Goal: Find specific page/section: Find specific page/section

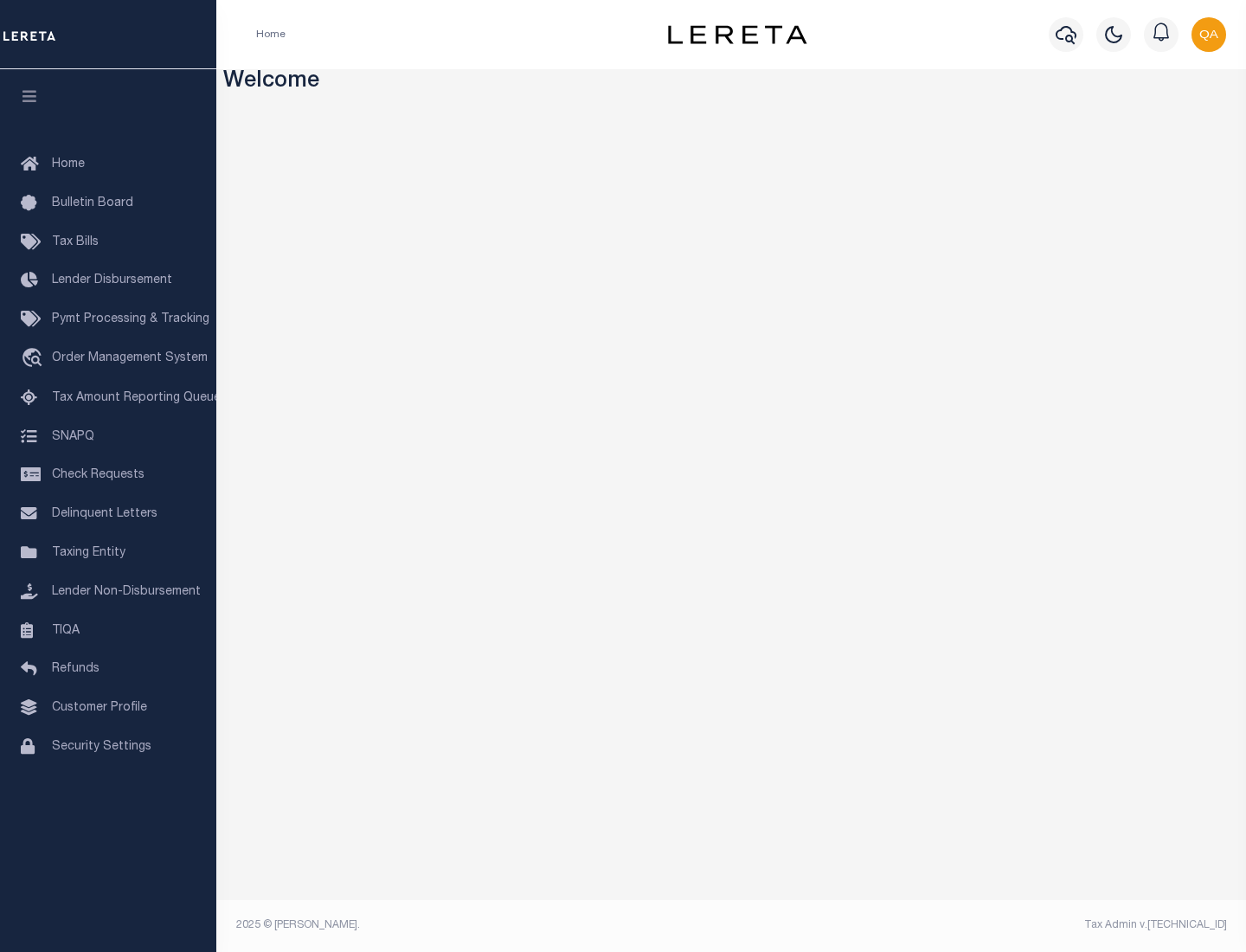
click at [108, 630] on link "TIQA" at bounding box center [108, 631] width 217 height 39
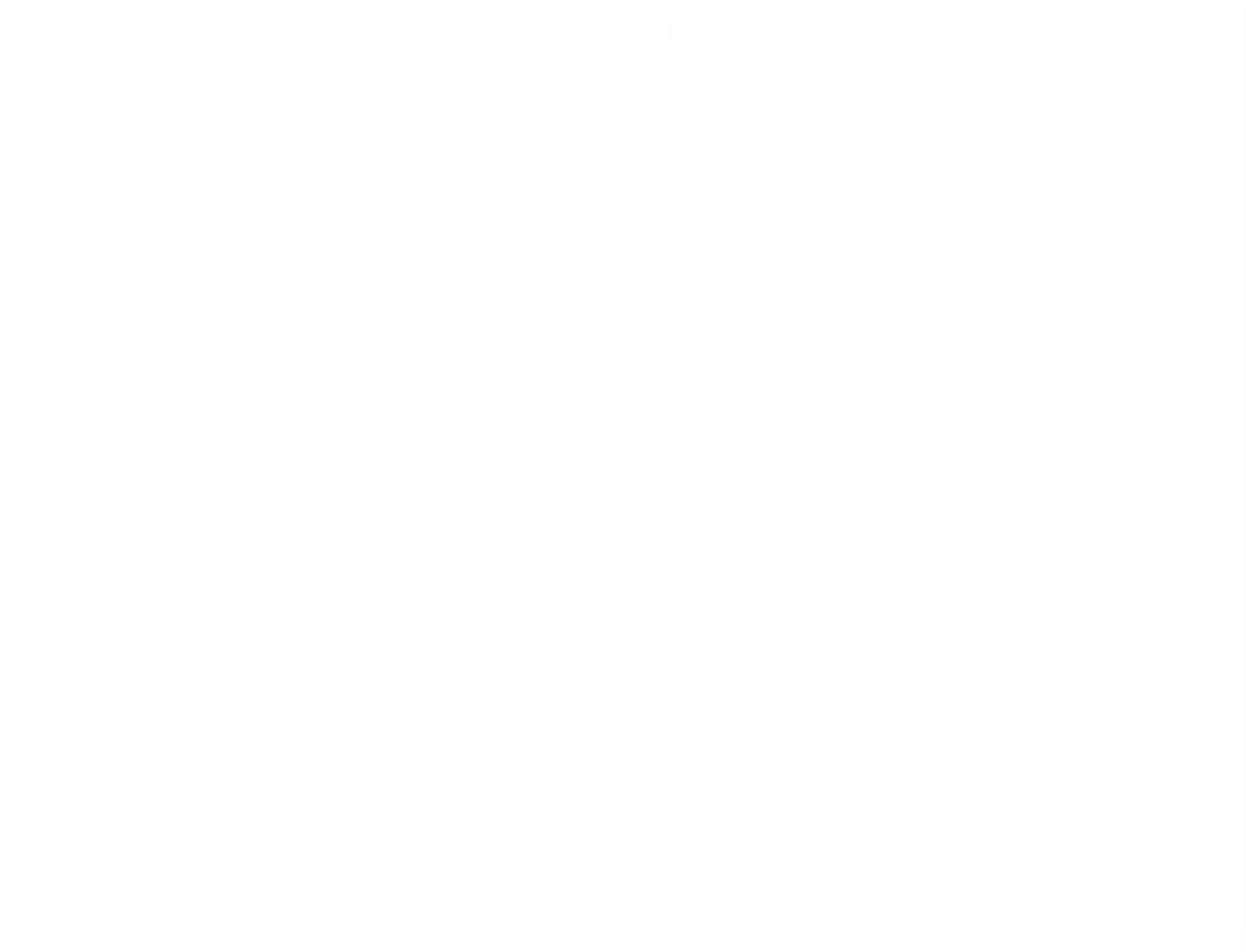
select select "200"
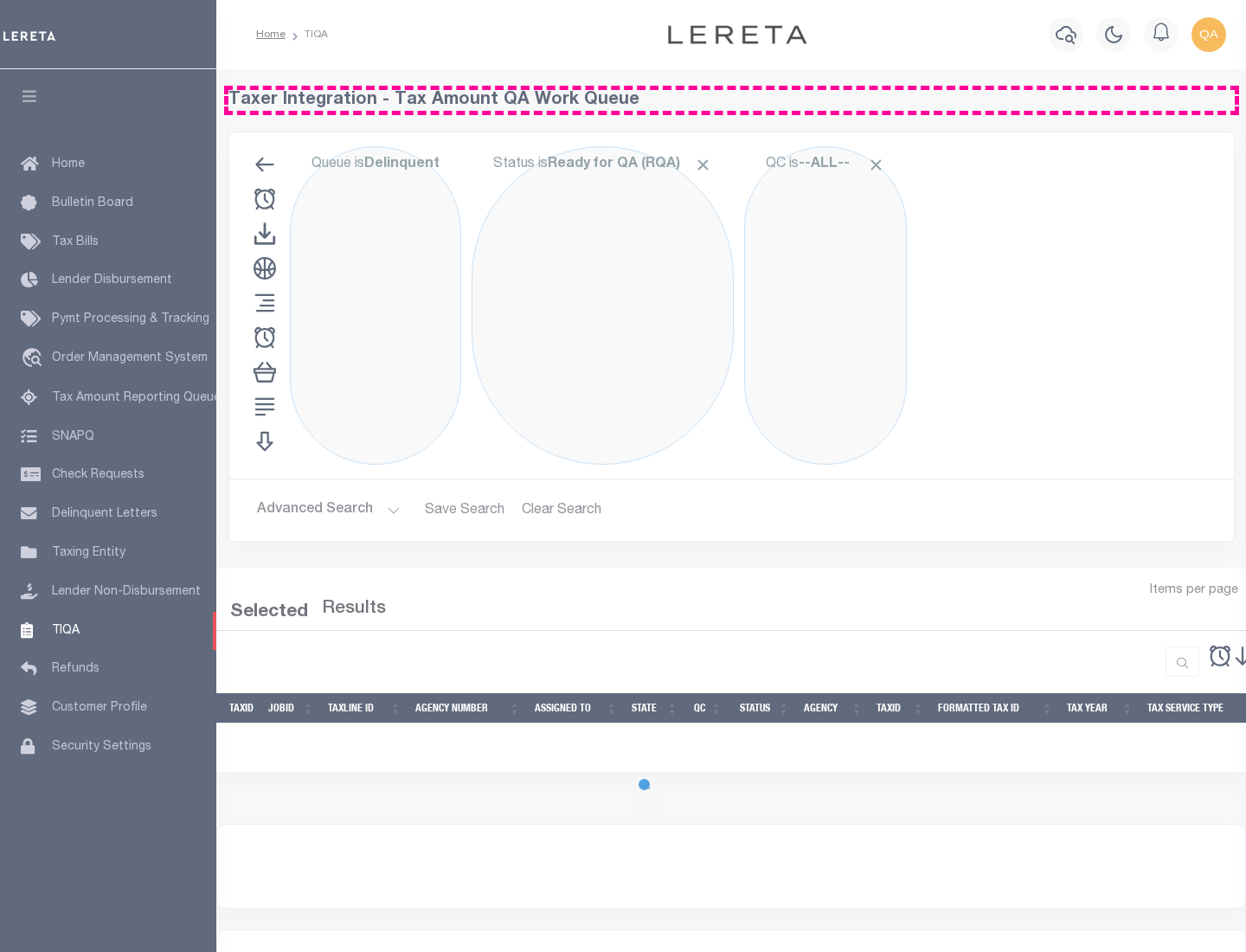
select select "200"
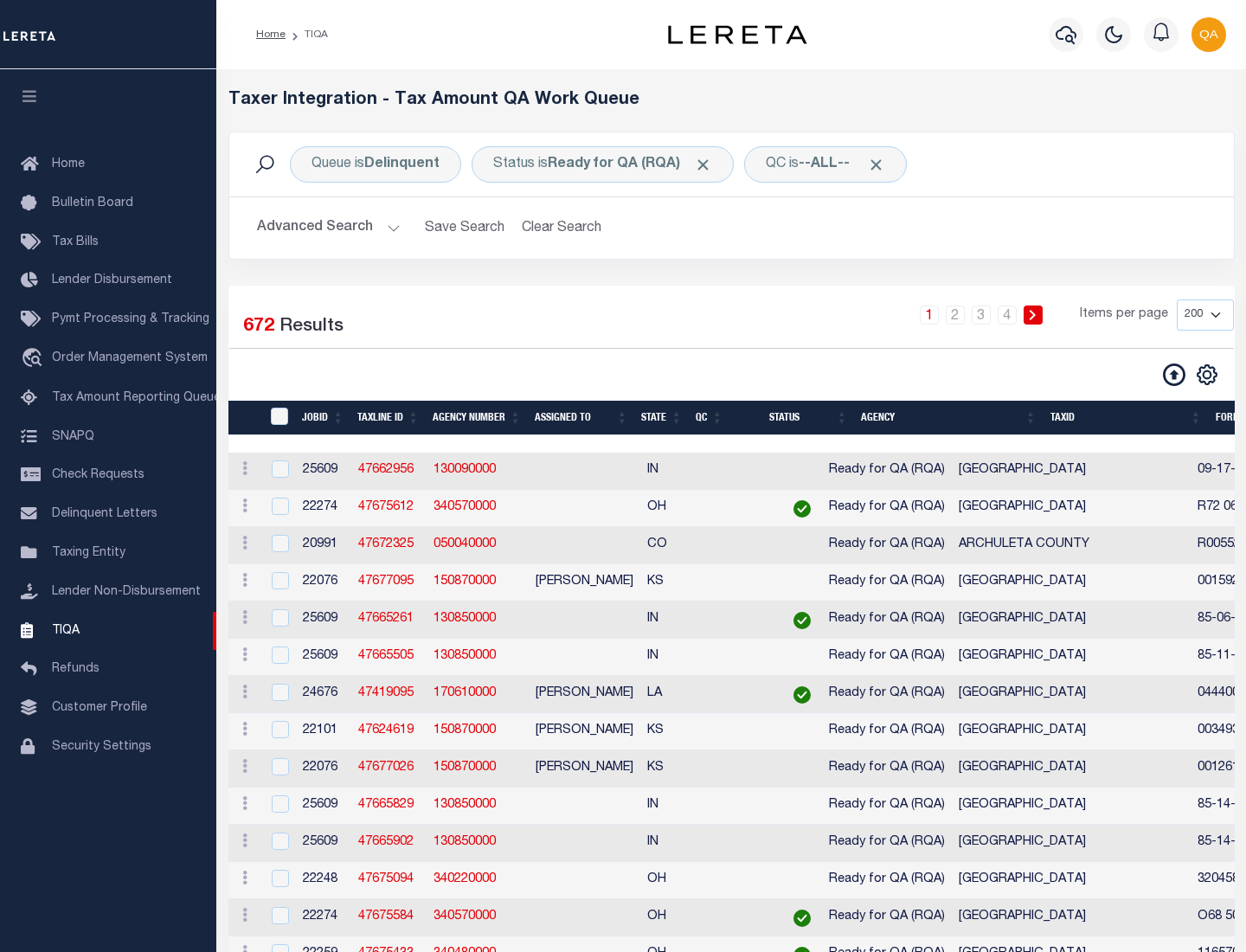
click at [708, 164] on span "Click to Remove" at bounding box center [703, 164] width 18 height 18
